Goal: Complete application form

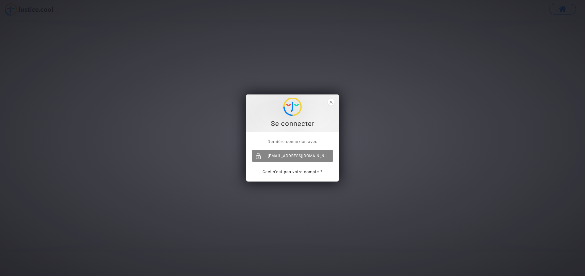
click at [275, 158] on div "[EMAIL_ADDRESS][DOMAIN_NAME]" at bounding box center [293, 156] width 80 height 12
click at [333, 103] on span "close" at bounding box center [331, 102] width 7 height 7
